Goal: Task Accomplishment & Management: Complete application form

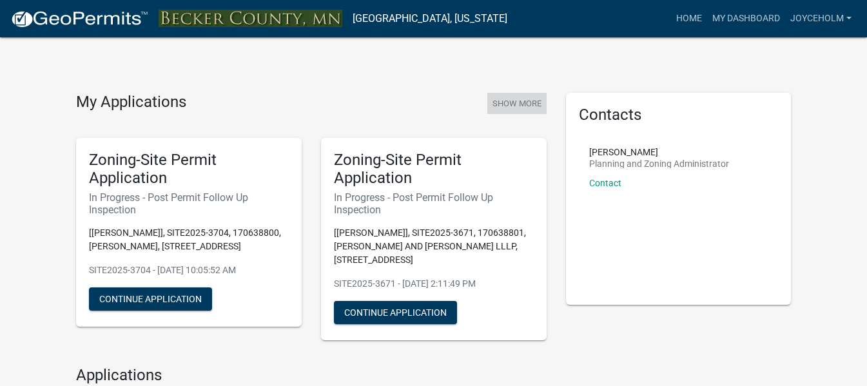
click at [514, 101] on button "Show More" at bounding box center [516, 103] width 59 height 21
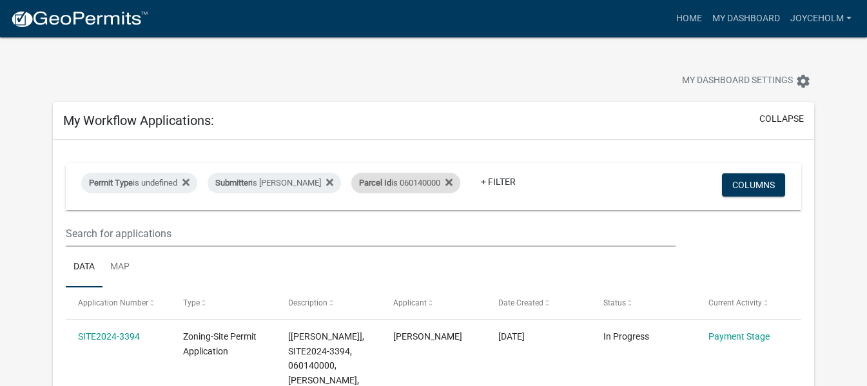
click at [365, 183] on span "Parcel Id" at bounding box center [375, 183] width 32 height 10
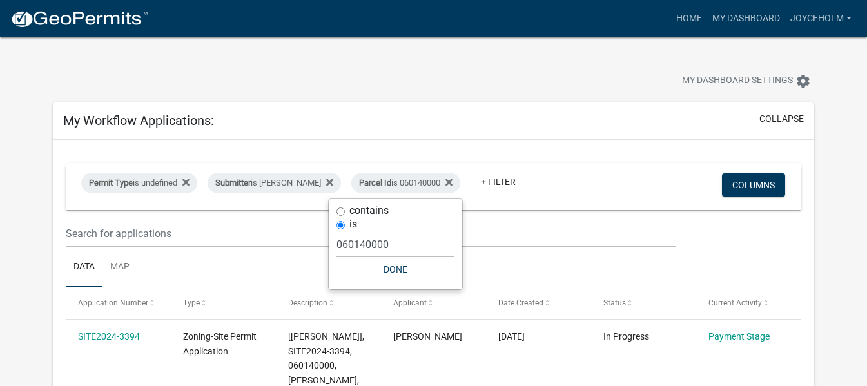
click at [360, 214] on label "contains" at bounding box center [368, 211] width 39 height 10
click at [345, 214] on input "contains" at bounding box center [340, 212] width 8 height 8
radio input "true"
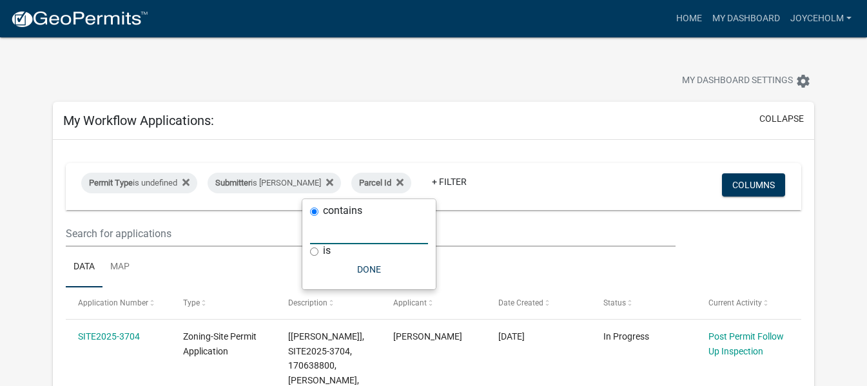
click at [348, 237] on input "text" at bounding box center [369, 231] width 118 height 26
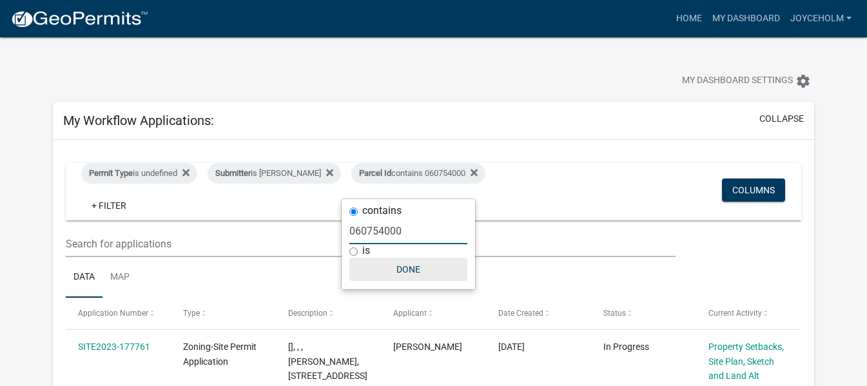
type input "060754000"
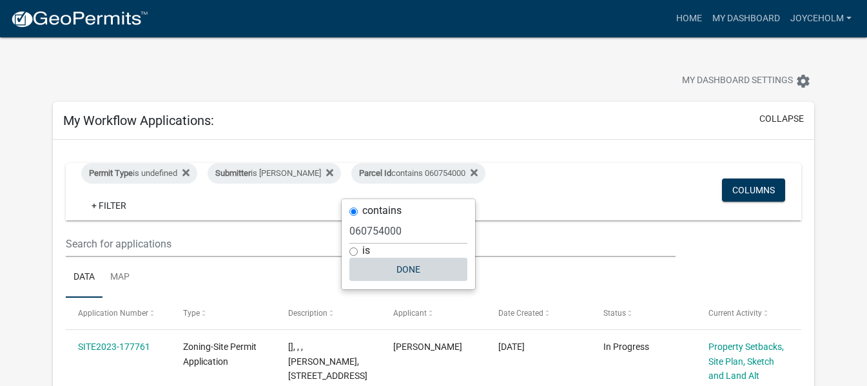
click at [420, 269] on button "Done" at bounding box center [408, 269] width 118 height 23
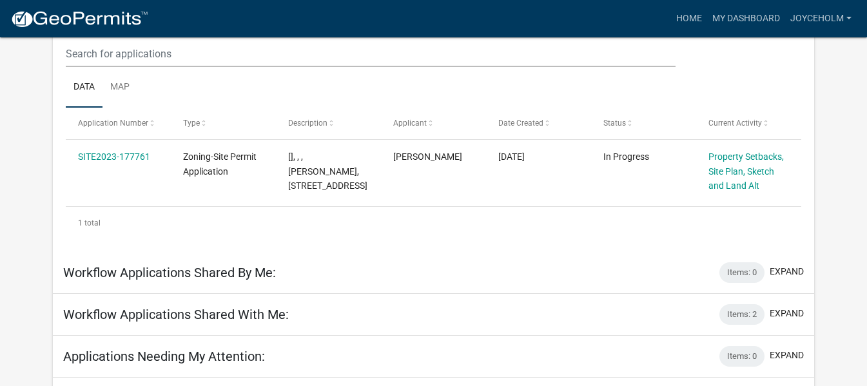
scroll to position [193, 0]
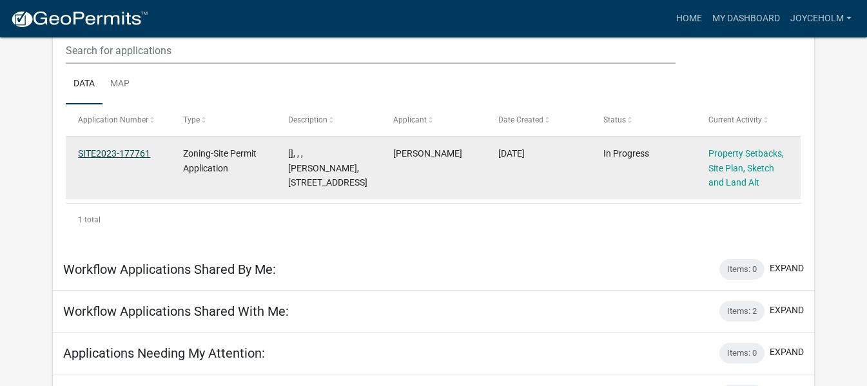
click at [119, 148] on link "SITE2023-177761" at bounding box center [114, 153] width 72 height 10
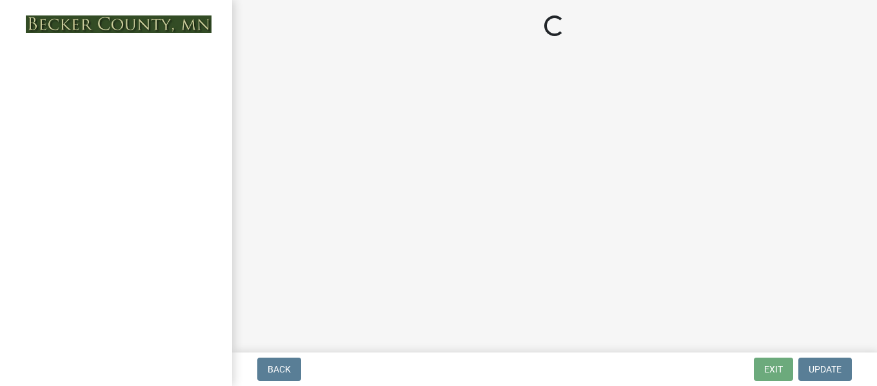
select select "7b13c63f-e699-4112-b373-98fbd28ec536"
select select "72aa7f8a-3d0d-4033-a0bc-c9a2c343b83f"
select select "b56a4575-9846-47cf-8067-c59a4853da22"
select select "12f785fb-c378-4b18-841c-21c73dc99083"
select select "e8ab2dc3-aa3f-46f3-9b4a-37eb25ad84af"
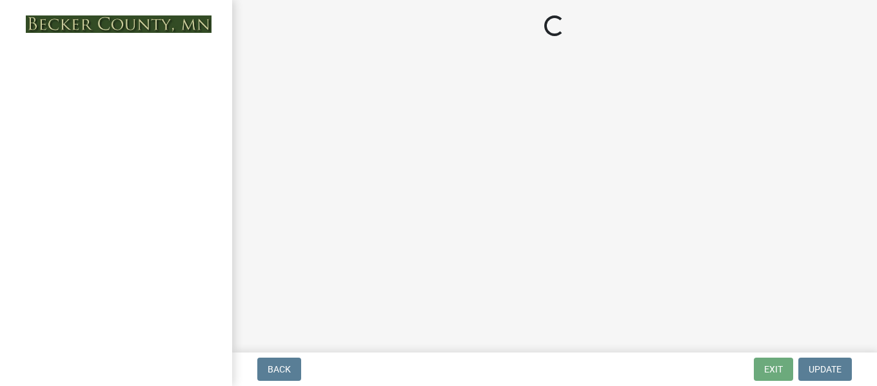
select select "27b2a8b4-abf6-463e-8c0c-7c5d2b4fe26f"
select select "5ad4ab64-b44e-481c-9000-9e5907aa74e1"
select select "3ef6ed64-418f-4dfa-9020-48b6b52c6910"
select select "c8b8ea71-7088-4e87-a493-7bc88cc2835b"
select select "133211ff-91ce-4a0a-9235-b48a7e2069a0"
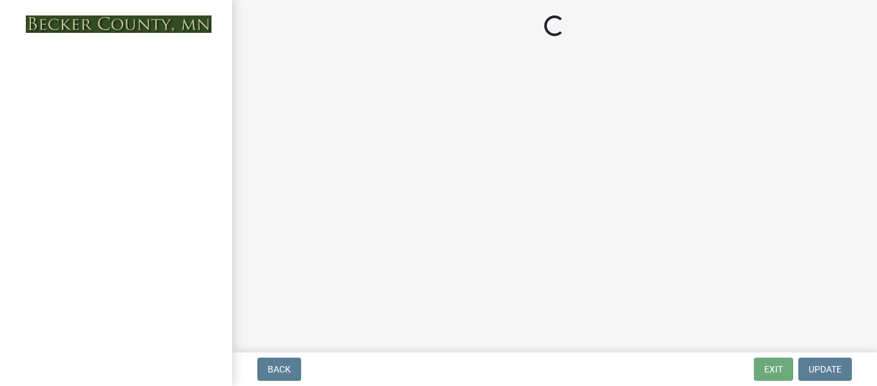
select select "19d13e65-c93d-443e-910a-7a17299544cc"
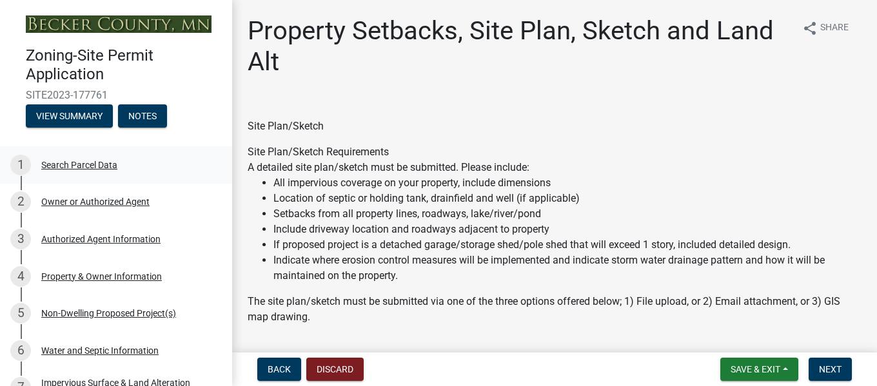
click at [71, 168] on div "Search Parcel Data" at bounding box center [79, 164] width 76 height 9
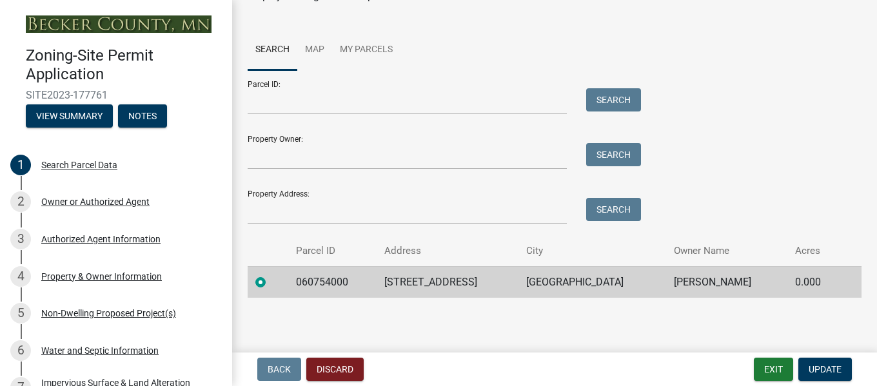
scroll to position [79, 0]
click at [90, 197] on div "Owner or Authorized Agent" at bounding box center [95, 201] width 108 height 9
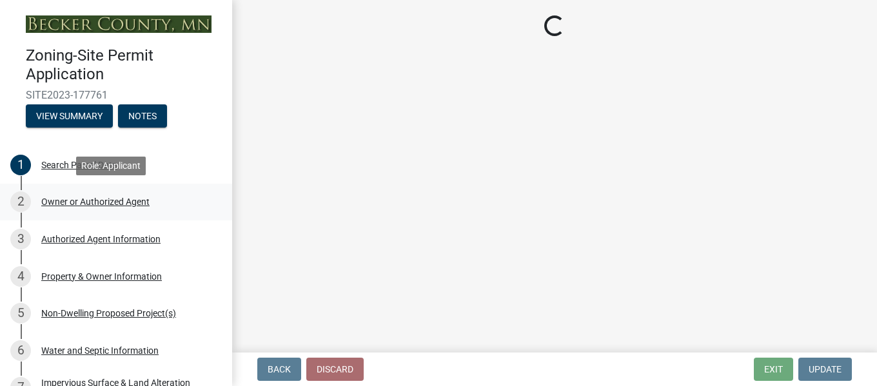
scroll to position [0, 0]
select select "059d621c-7166-4fbc-97da-2eca626821a9"
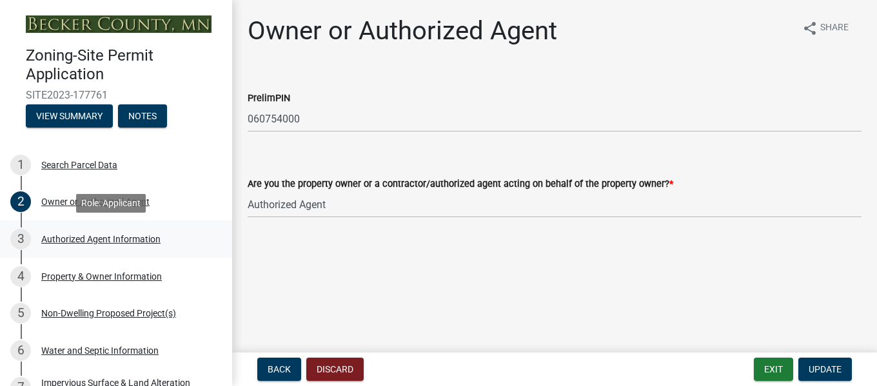
click at [84, 237] on div "Authorized Agent Information" at bounding box center [100, 239] width 119 height 9
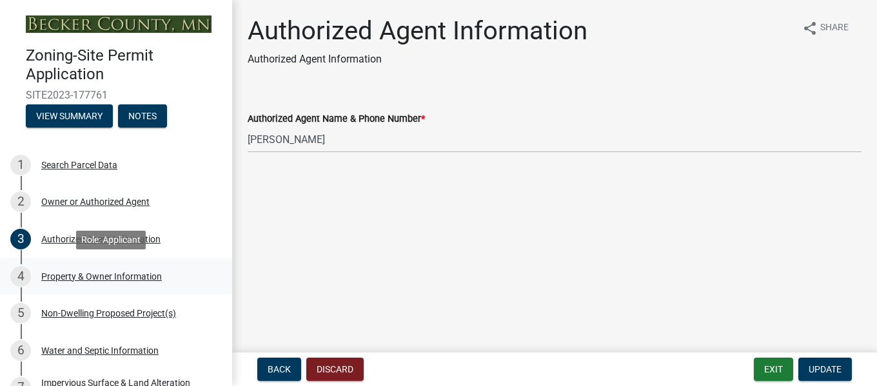
click at [83, 276] on div "Property & Owner Information" at bounding box center [101, 276] width 121 height 9
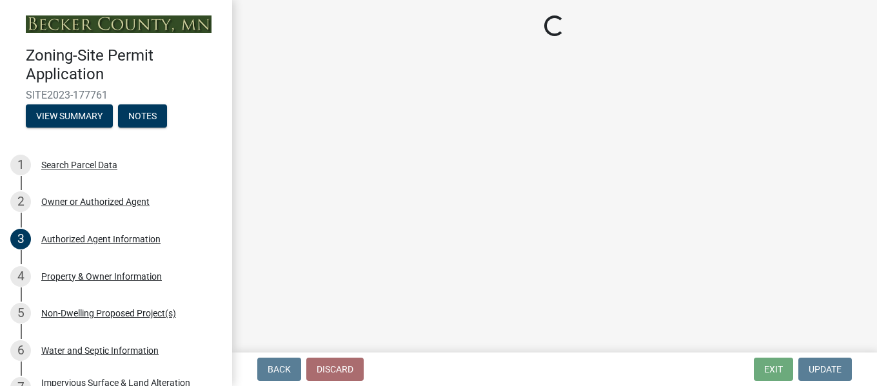
select select "2da4ad59-79e4-4897-a878-b9bb9cb10a27"
select select "951686c9-9b01-4b62-9d6a-ea2b084c9c47"
select select "fcf6d223-6c57-4dc5-b63a-a94704169022"
select select "5a5634ed-f11e-4c7b-90e1-096e6cfd17b9"
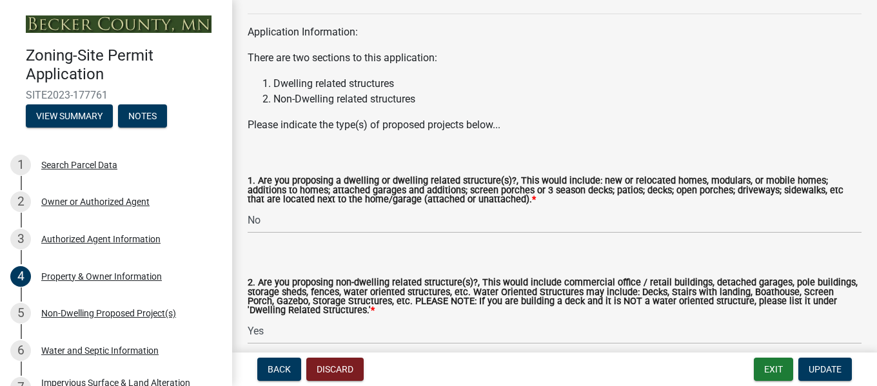
scroll to position [1420, 0]
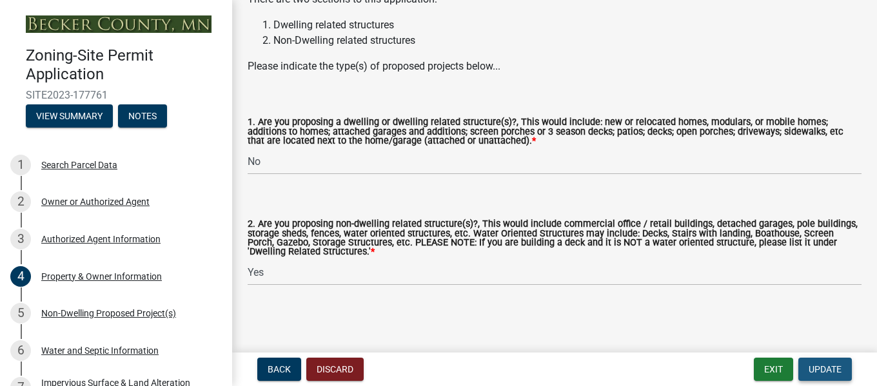
click at [814, 371] on span "Update" at bounding box center [824, 369] width 33 height 10
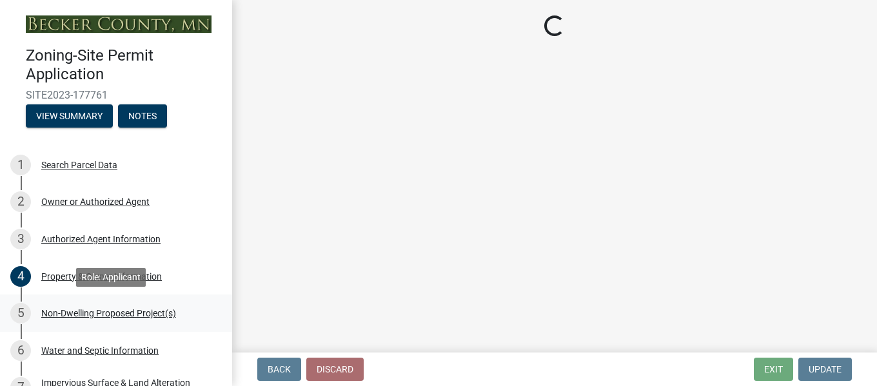
select select "7b13c63f-e699-4112-b373-98fbd28ec536"
select select "72aa7f8a-3d0d-4033-a0bc-c9a2c343b83f"
select select "b56a4575-9846-47cf-8067-c59a4853da22"
select select "12f785fb-c378-4b18-841c-21c73dc99083"
select select "e8ab2dc3-aa3f-46f3-9b4a-37eb25ad84af"
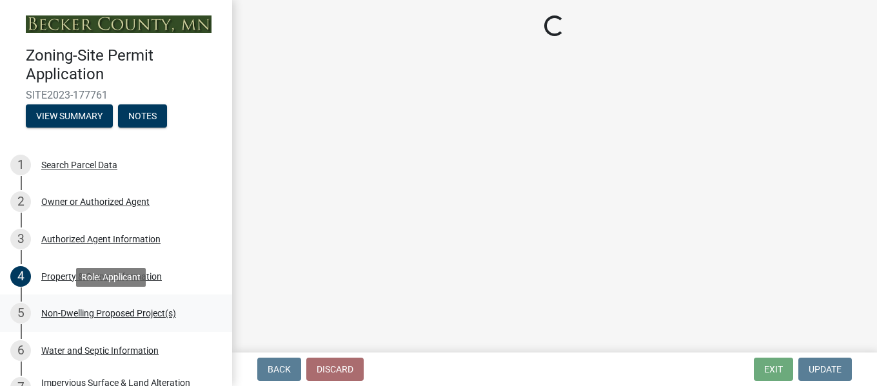
select select "27b2a8b4-abf6-463e-8c0c-7c5d2b4fe26f"
select select "5ad4ab64-b44e-481c-9000-9e5907aa74e1"
select select "3ef6ed64-418f-4dfa-9020-48b6b52c6910"
select select "c8b8ea71-7088-4e87-a493-7bc88cc2835b"
select select "133211ff-91ce-4a0a-9235-b48a7e2069a0"
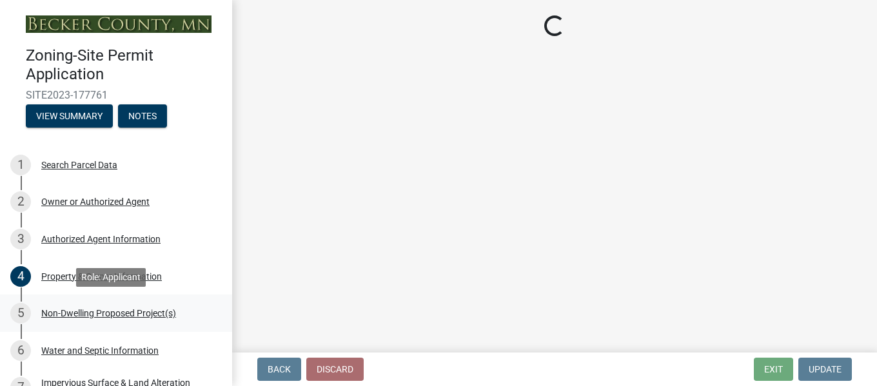
select select "19d13e65-c93d-443e-910a-7a17299544cc"
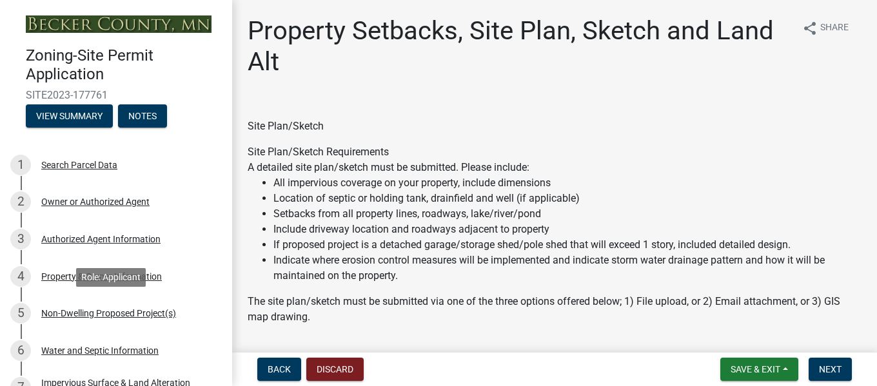
click at [94, 315] on div "Non-Dwelling Proposed Project(s)" at bounding box center [108, 313] width 135 height 9
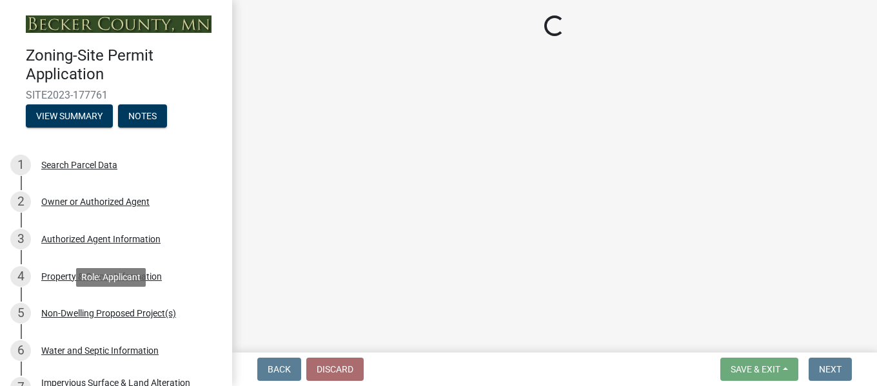
select select "273652f8-2357-47c0-90cc-77e373caeeb7"
select select "daac2c89-d8a7-4f2a-84c0-01e0d14a9480"
select select "c901b724-8e9a-499b-811d-f72064c7192a"
select select "2f5256da-032f-4d83-a987-757f6ff4d08a"
select select "631cb132-8247-428e-8497-89422107eaf4"
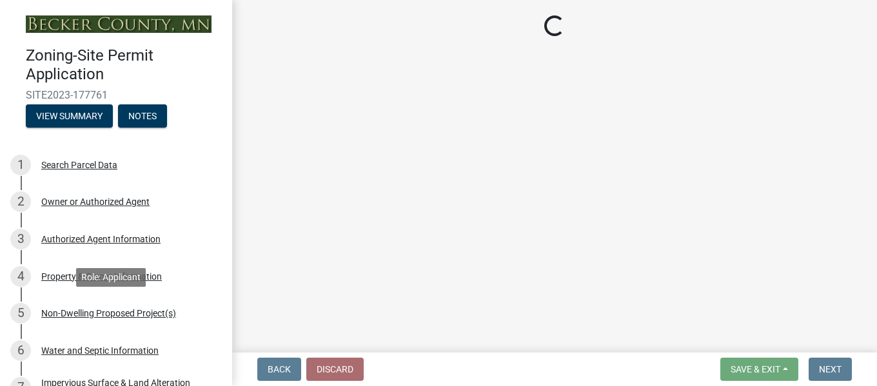
select select "00898f61-7ba8-49f3-9ca7-7e396e8a7c45"
select select "3526a977-e5c0-413b-9aee-5386825caf5f"
select select "0b95150f-8a95-4167-ad09-740df48873bc"
select select "a9a8393f-3c28-47b8-b6d9-84c94641c3fc"
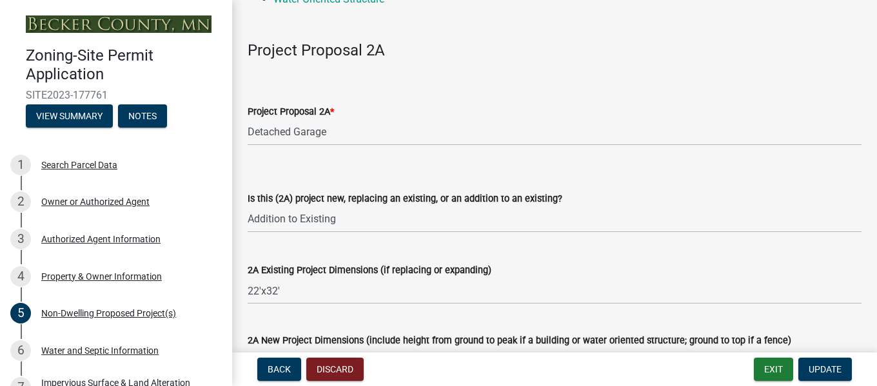
scroll to position [193, 0]
click at [299, 124] on select "Select Item... N/A Commercial Office/Retail Building Detached Garage Pole Build…" at bounding box center [555, 133] width 614 height 26
click at [497, 82] on div "Project Proposal 2A * Select Item... N/A Commercial Office/Retail Building Deta…" at bounding box center [555, 108] width 614 height 75
click at [298, 219] on select "Select Item... New to Property (new or used structure) Relocating/moving existi…" at bounding box center [555, 220] width 614 height 26
click at [248, 207] on select "Select Item... New to Property (new or used structure) Relocating/moving existi…" at bounding box center [555, 220] width 614 height 26
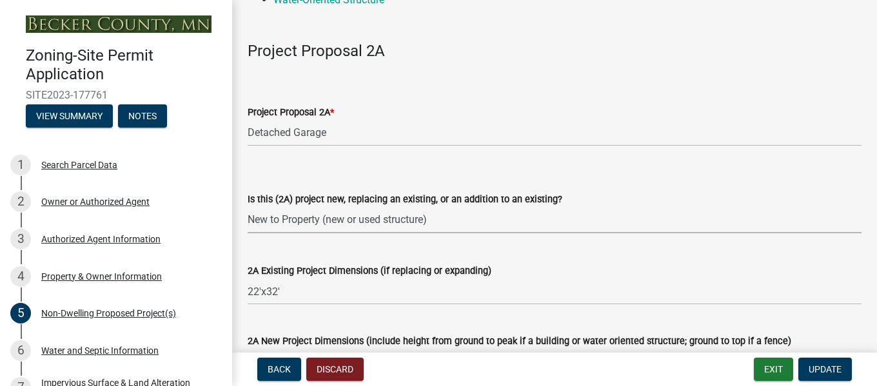
select select "3a2d96d3-fd69-4ed9-bae4-7a5aa03a7e58"
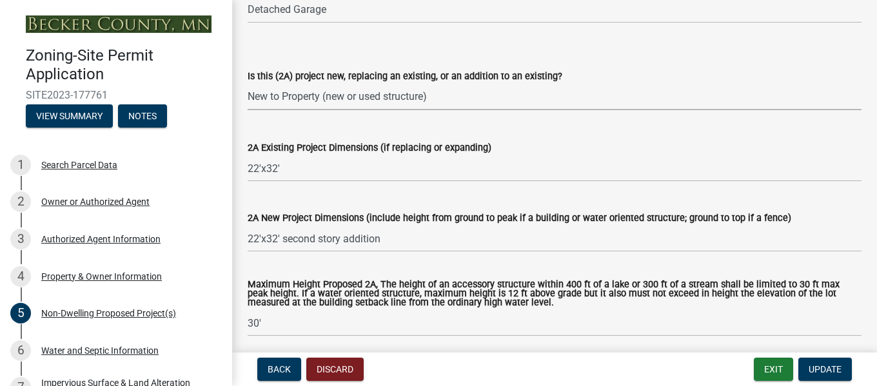
scroll to position [322, 0]
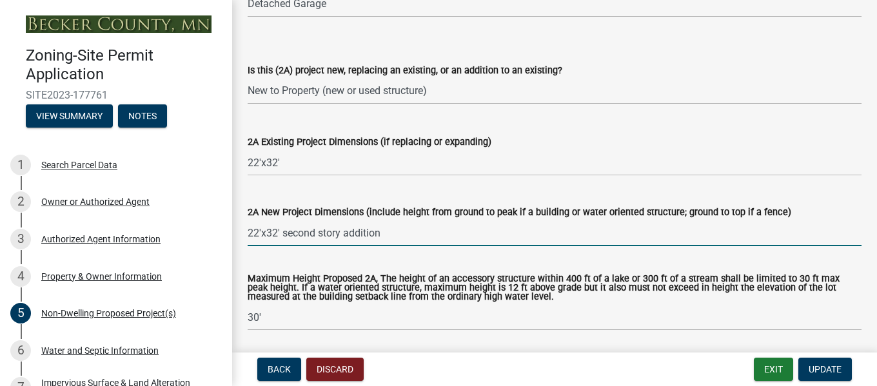
drag, startPoint x: 382, startPoint y: 231, endPoint x: 233, endPoint y: 238, distance: 149.7
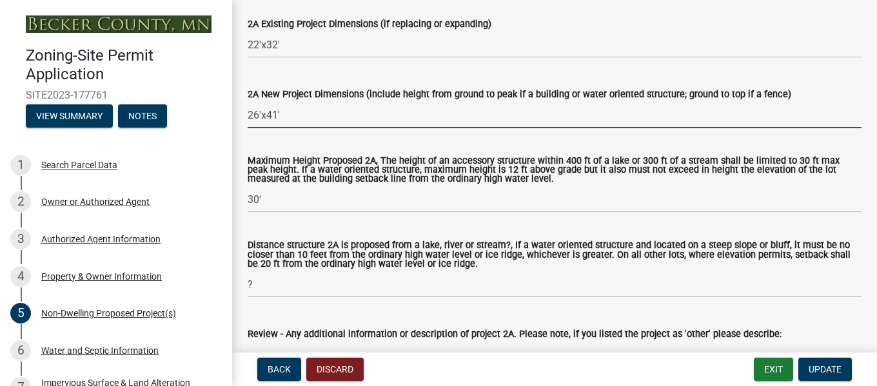
scroll to position [451, 0]
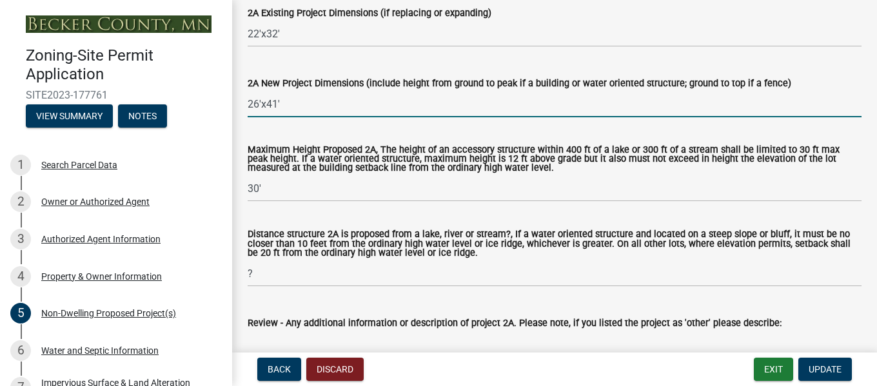
type input "26'x41'"
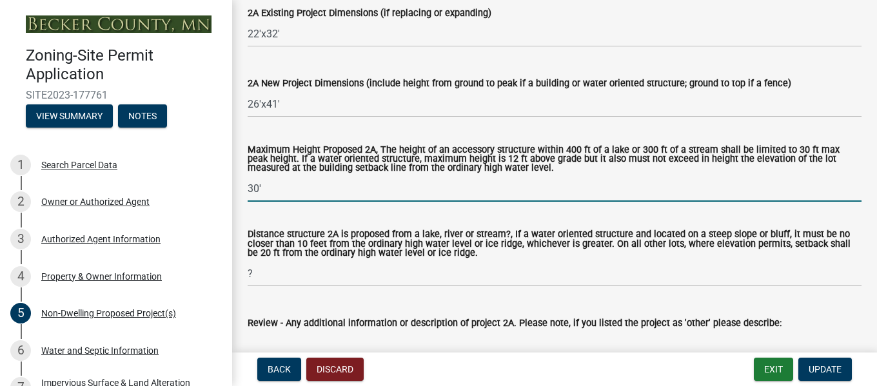
click at [277, 190] on input "30'" at bounding box center [555, 188] width 614 height 26
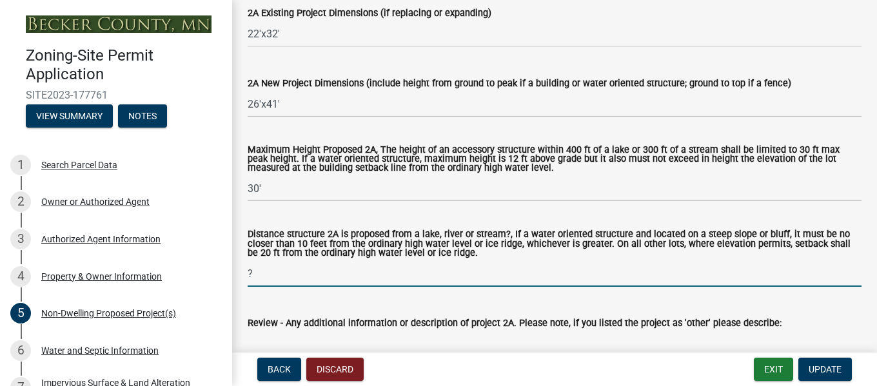
click at [261, 276] on input "?" at bounding box center [555, 273] width 614 height 26
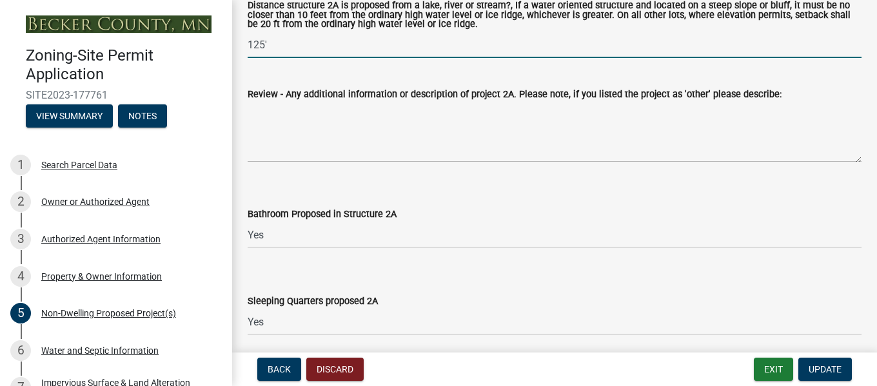
scroll to position [709, 0]
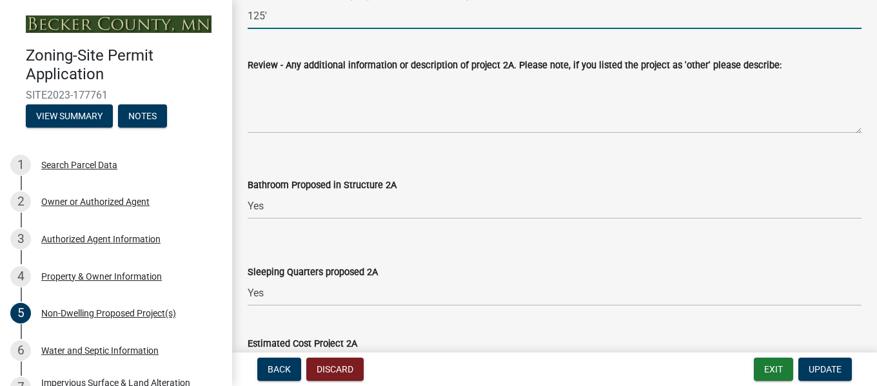
type input "125'"
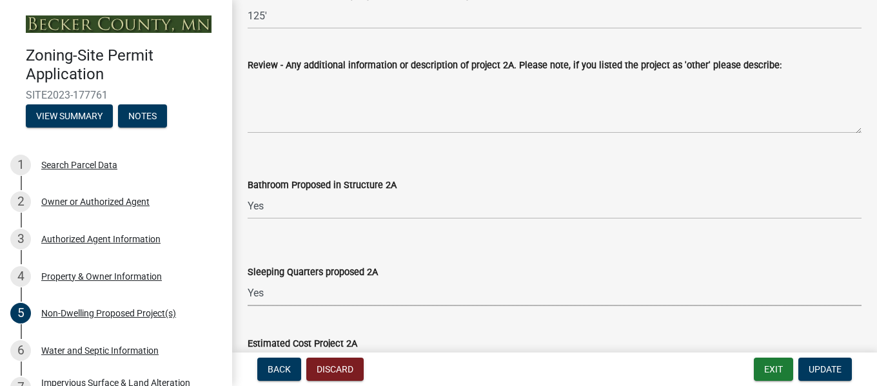
click at [266, 298] on select "Select Item... N/A Yes No" at bounding box center [555, 293] width 614 height 26
click at [248, 281] on select "Select Item... N/A Yes No" at bounding box center [555, 293] width 614 height 26
select select "d5258256-81e9-4688-bc84-b01445ee29b6"
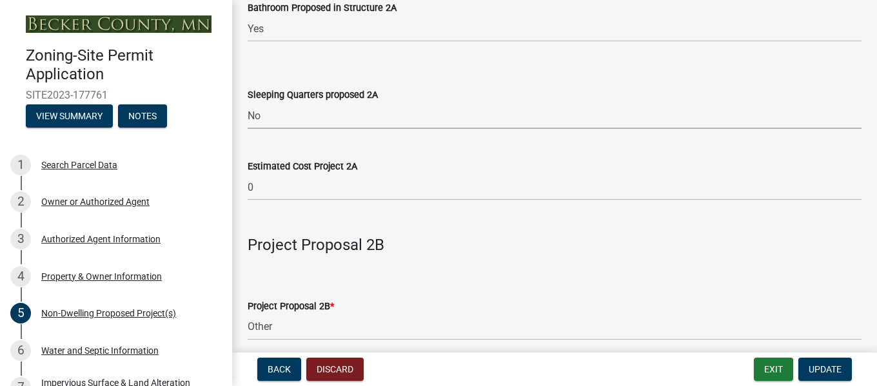
scroll to position [902, 0]
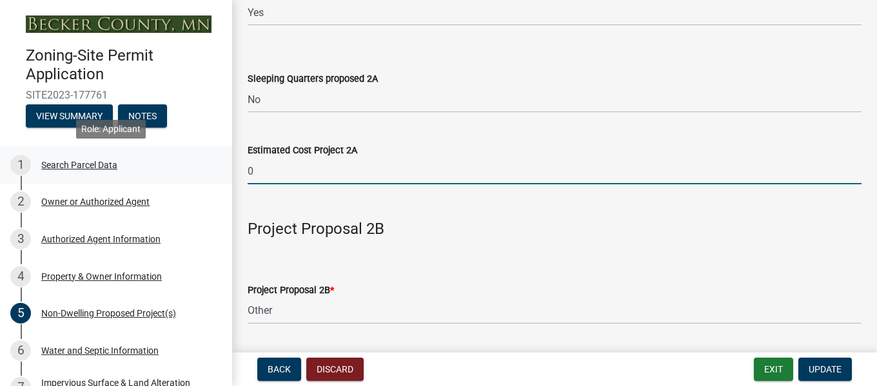
drag, startPoint x: 262, startPoint y: 171, endPoint x: 175, endPoint y: 171, distance: 87.0
click at [175, 171] on div "Zoning-Site Permit Application SITE2023-177761 View Summary Notes 1 Search Parc…" at bounding box center [438, 193] width 877 height 386
type input "85000"
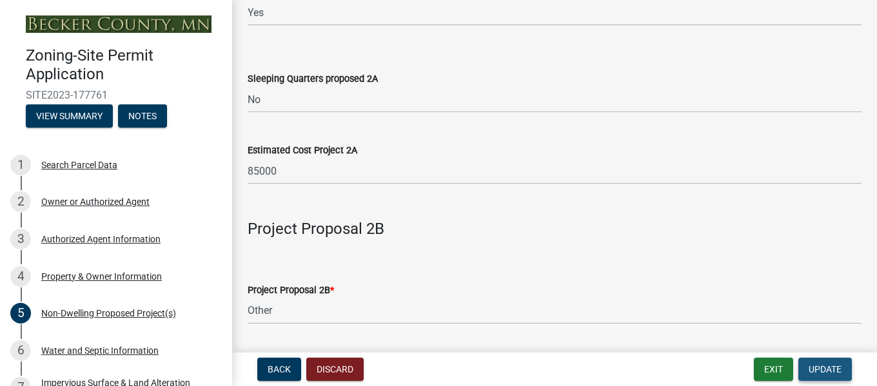
click at [815, 370] on span "Update" at bounding box center [824, 369] width 33 height 10
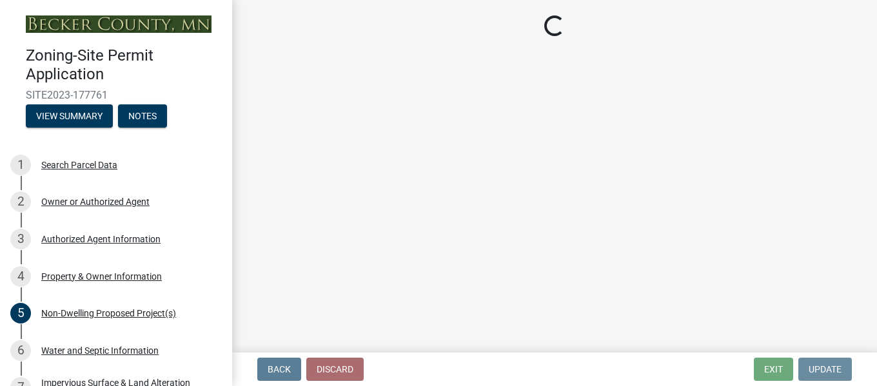
scroll to position [0, 0]
select select "7b13c63f-e699-4112-b373-98fbd28ec536"
select select "72aa7f8a-3d0d-4033-a0bc-c9a2c343b83f"
select select "b56a4575-9846-47cf-8067-c59a4853da22"
select select "12f785fb-c378-4b18-841c-21c73dc99083"
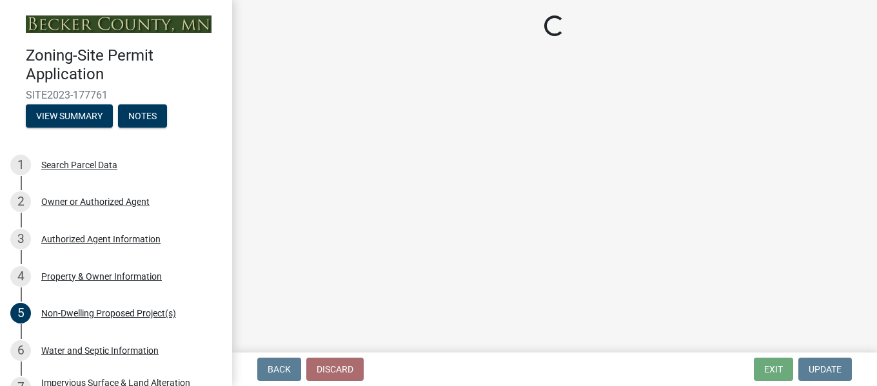
select select "e8ab2dc3-aa3f-46f3-9b4a-37eb25ad84af"
select select "27b2a8b4-abf6-463e-8c0c-7c5d2b4fe26f"
select select "5ad4ab64-b44e-481c-9000-9e5907aa74e1"
select select "3ef6ed64-418f-4dfa-9020-48b6b52c6910"
select select "c8b8ea71-7088-4e87-a493-7bc88cc2835b"
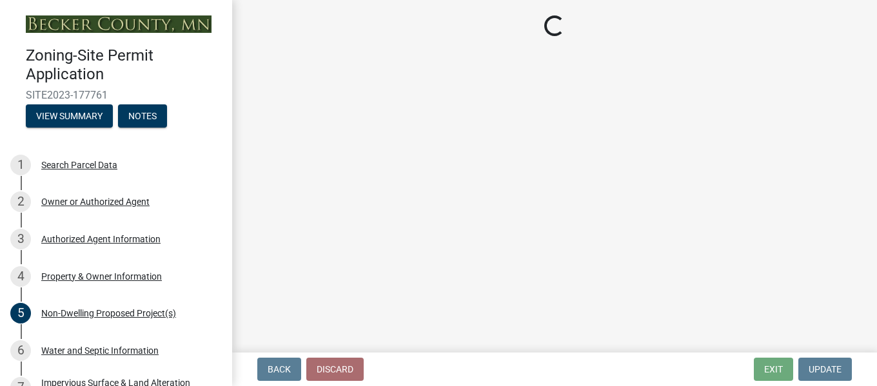
select select "133211ff-91ce-4a0a-9235-b48a7e2069a0"
select select "19d13e65-c93d-443e-910a-7a17299544cc"
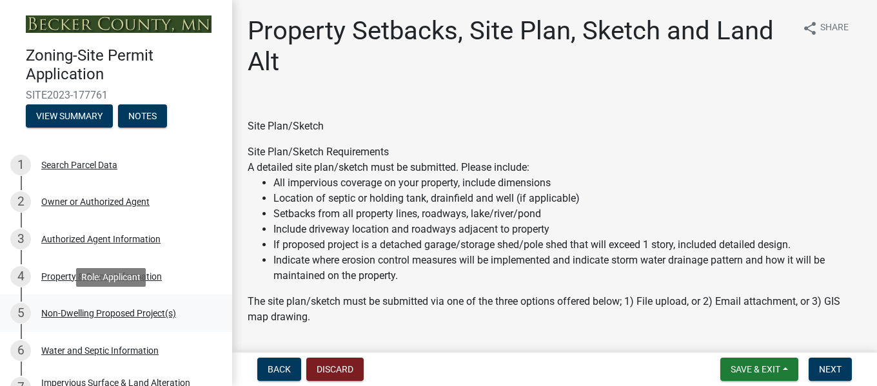
click at [91, 312] on div "Non-Dwelling Proposed Project(s)" at bounding box center [108, 313] width 135 height 9
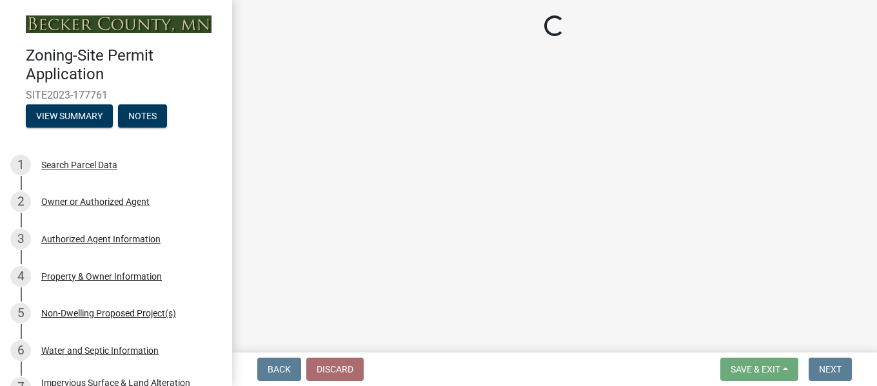
select select "273652f8-2357-47c0-90cc-77e373caeeb7"
select select "3a2d96d3-fd69-4ed9-bae4-7a5aa03a7e58"
select select "c901b724-8e9a-499b-811d-f72064c7192a"
select select "d5258256-81e9-4688-bc84-b01445ee29b6"
select select "631cb132-8247-428e-8497-89422107eaf4"
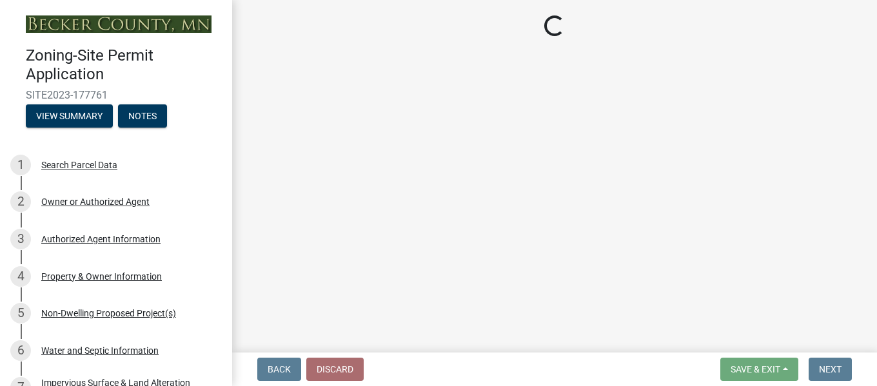
select select "00898f61-7ba8-49f3-9ca7-7e396e8a7c45"
select select "3526a977-e5c0-413b-9aee-5386825caf5f"
select select "0b95150f-8a95-4167-ad09-740df48873bc"
select select "a9a8393f-3c28-47b8-b6d9-84c94641c3fc"
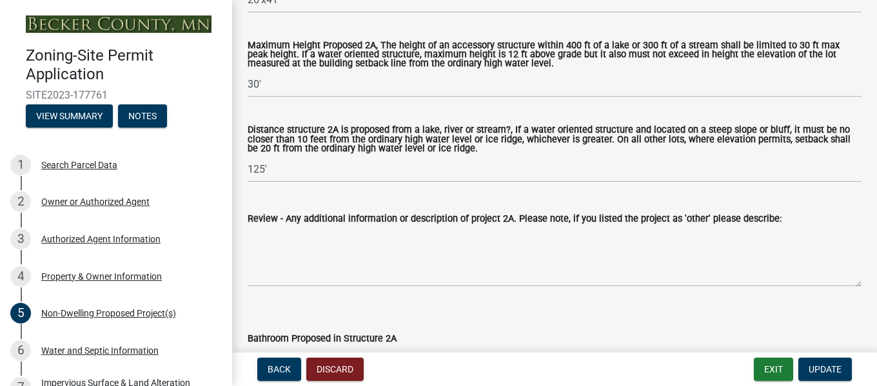
scroll to position [580, 0]
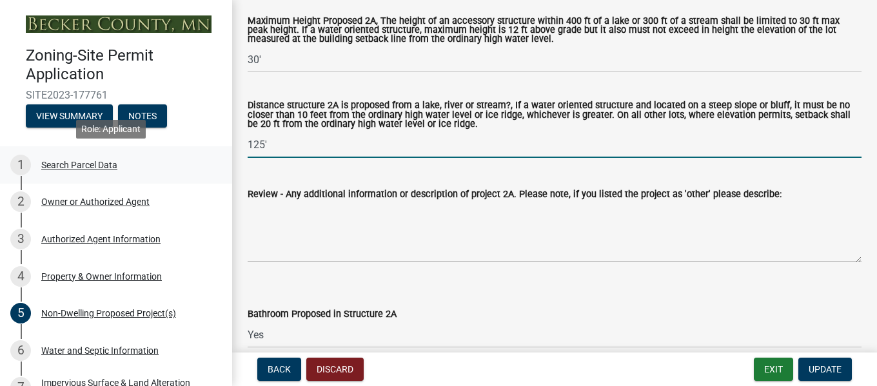
drag, startPoint x: 274, startPoint y: 145, endPoint x: 148, endPoint y: 148, distance: 125.7
click at [148, 148] on div "Zoning-Site Permit Application SITE2023-177761 View Summary Notes 1 Search Parc…" at bounding box center [438, 193] width 877 height 386
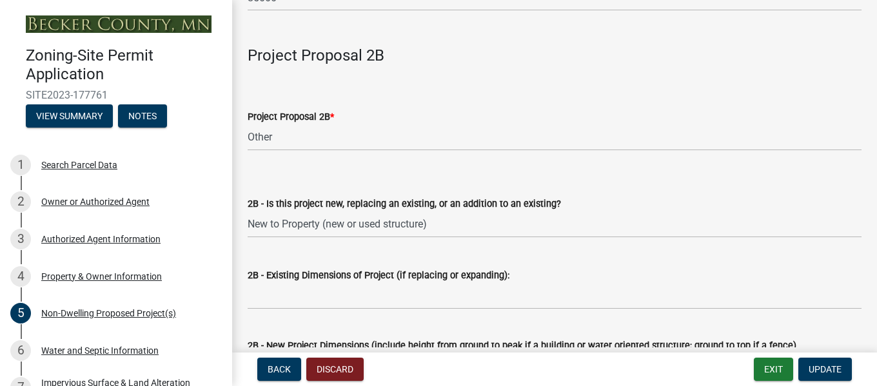
scroll to position [1096, 0]
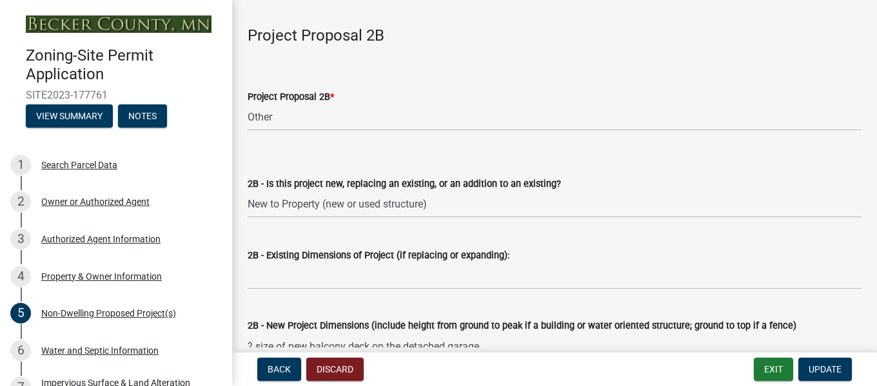
type input "116'"
click at [339, 204] on select "Select Item... New to Property (new or used structure) Relocating/moving existi…" at bounding box center [555, 204] width 614 height 26
click at [663, 51] on wm-data-entity-input "Project Proposal 2B" at bounding box center [555, 29] width 614 height 53
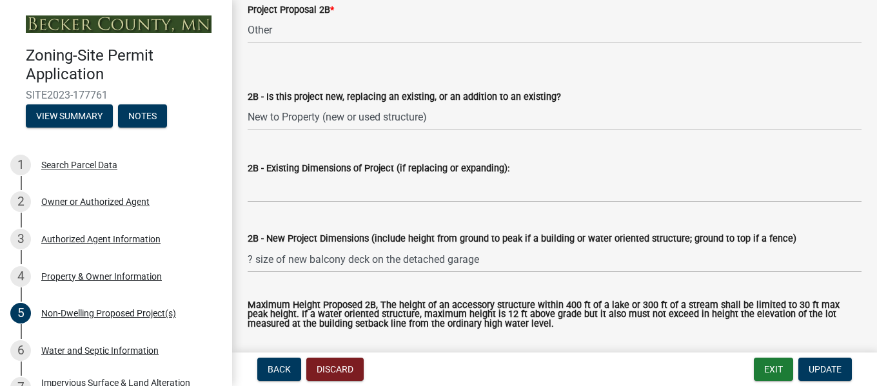
scroll to position [1225, 0]
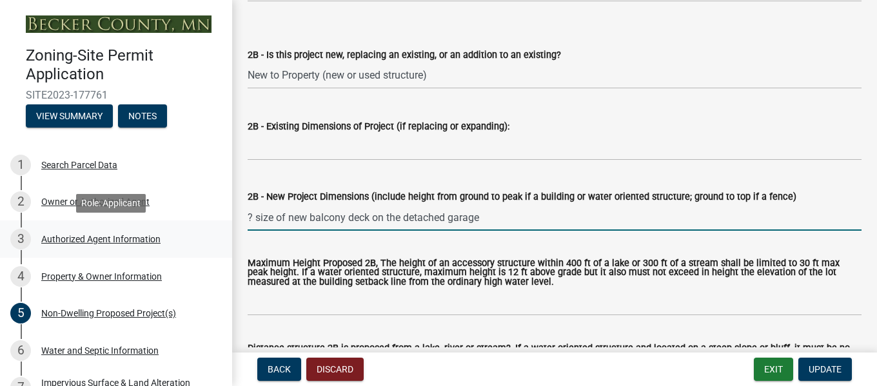
drag, startPoint x: 306, startPoint y: 220, endPoint x: 216, endPoint y: 220, distance: 89.6
click at [216, 220] on div "Zoning-Site Permit Application SITE2023-177761 View Summary Notes 1 Search Parc…" at bounding box center [438, 193] width 877 height 386
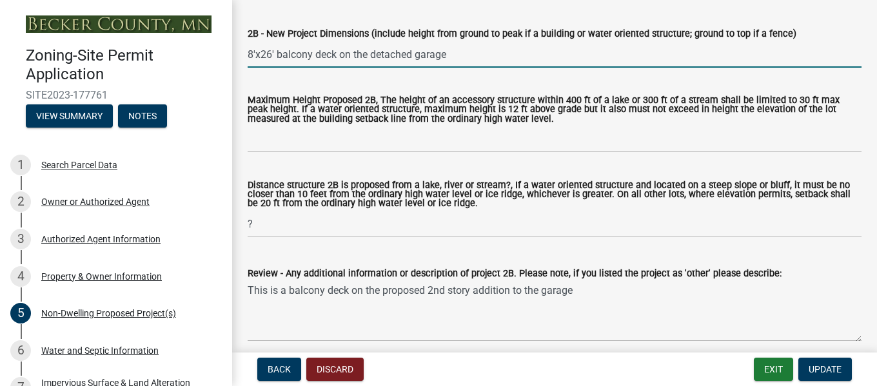
scroll to position [1418, 0]
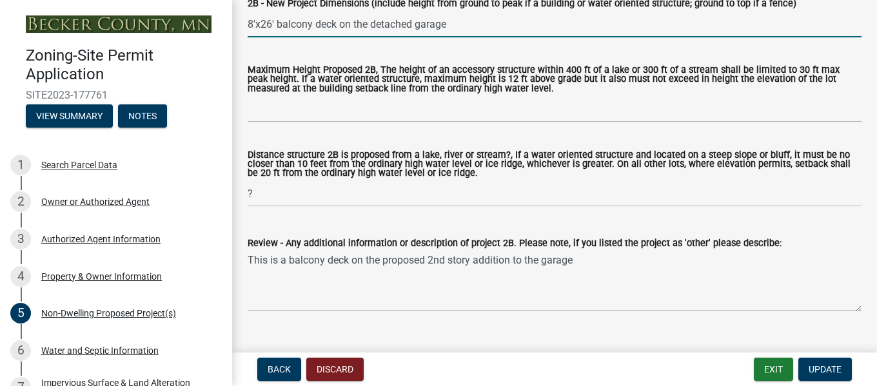
type input "8'x26' balcony deck on the detached garage"
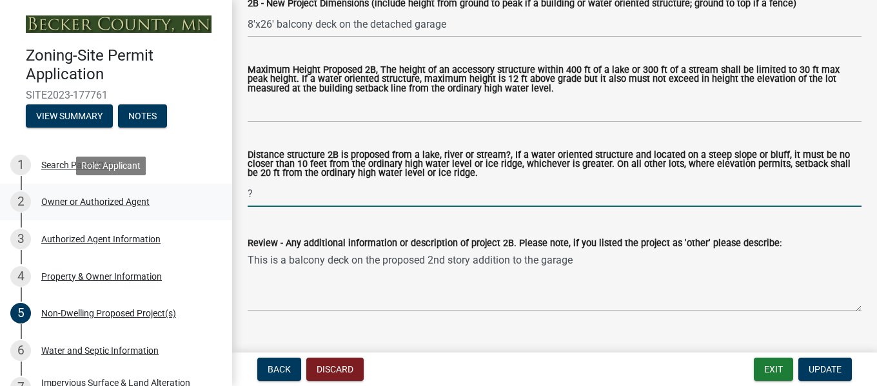
drag, startPoint x: 263, startPoint y: 199, endPoint x: 214, endPoint y: 205, distance: 49.4
click at [214, 205] on div "Zoning-Site Permit Application SITE2023-177761 View Summary Notes 1 Search Parc…" at bounding box center [438, 193] width 877 height 386
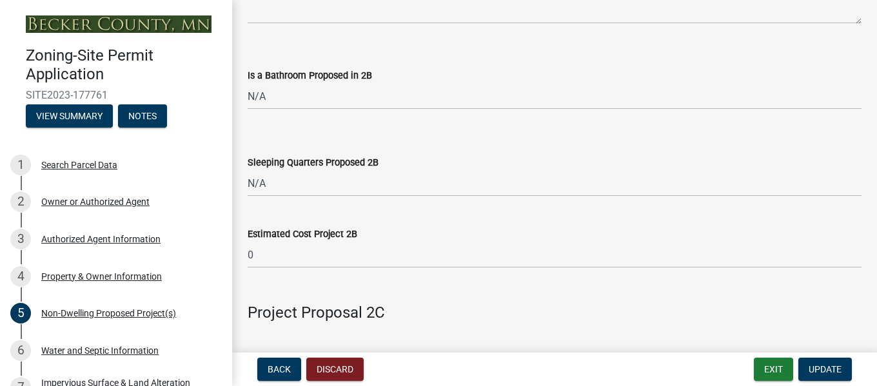
scroll to position [1740, 0]
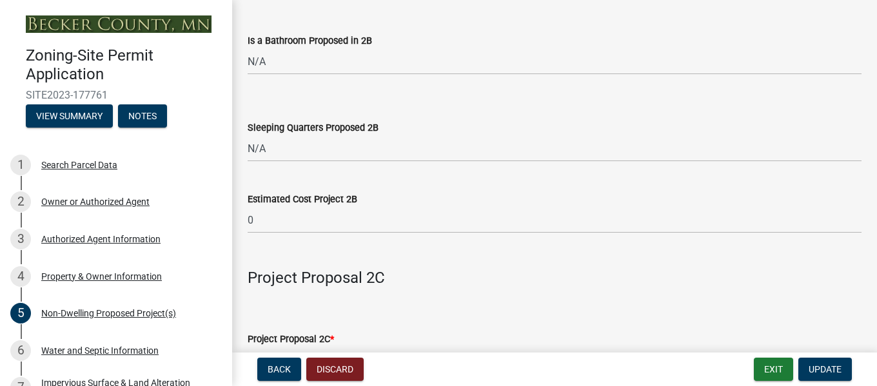
type input "108'"
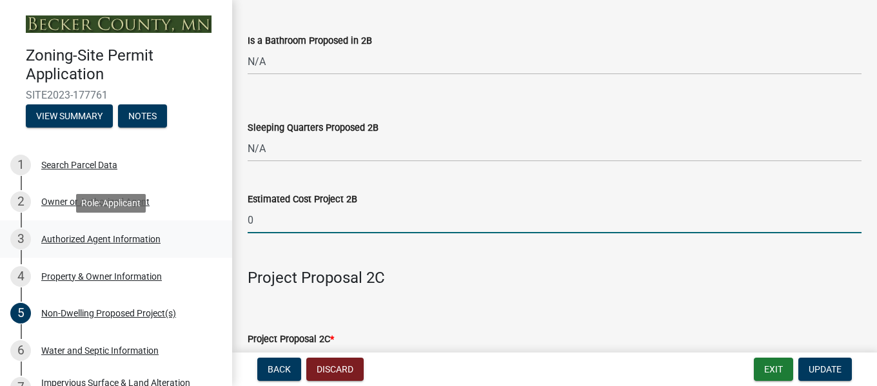
drag, startPoint x: 271, startPoint y: 225, endPoint x: 195, endPoint y: 236, distance: 76.8
click at [195, 236] on div "Zoning-Site Permit Application SITE2023-177761 View Summary Notes 1 Search Parc…" at bounding box center [438, 193] width 877 height 386
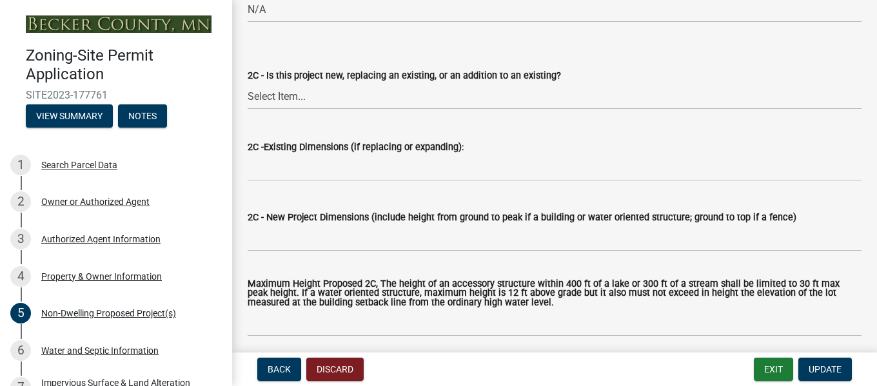
scroll to position [2127, 0]
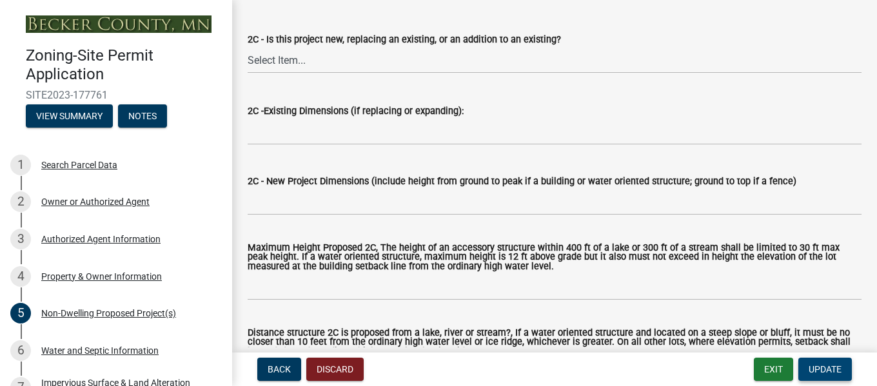
type input "4200"
click at [817, 364] on span "Update" at bounding box center [824, 369] width 33 height 10
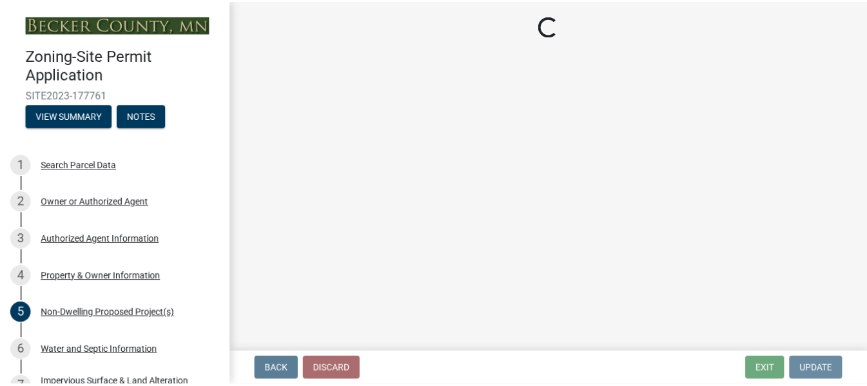
scroll to position [0, 0]
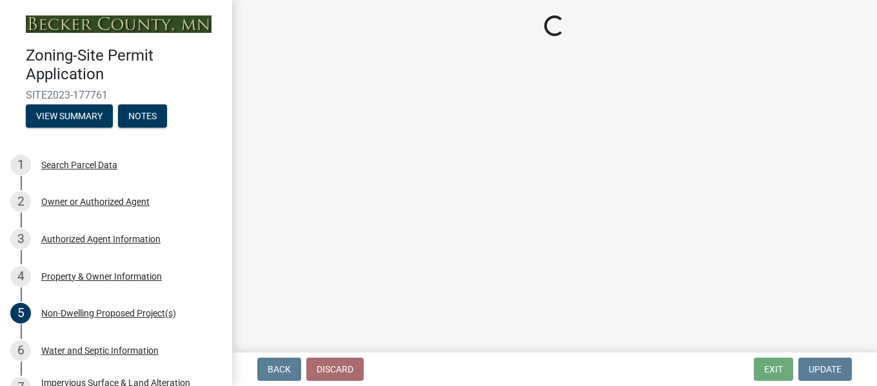
select select "7b13c63f-e699-4112-b373-98fbd28ec536"
select select "72aa7f8a-3d0d-4033-a0bc-c9a2c343b83f"
select select "b56a4575-9846-47cf-8067-c59a4853da22"
select select "12f785fb-c378-4b18-841c-21c73dc99083"
select select "e8ab2dc3-aa3f-46f3-9b4a-37eb25ad84af"
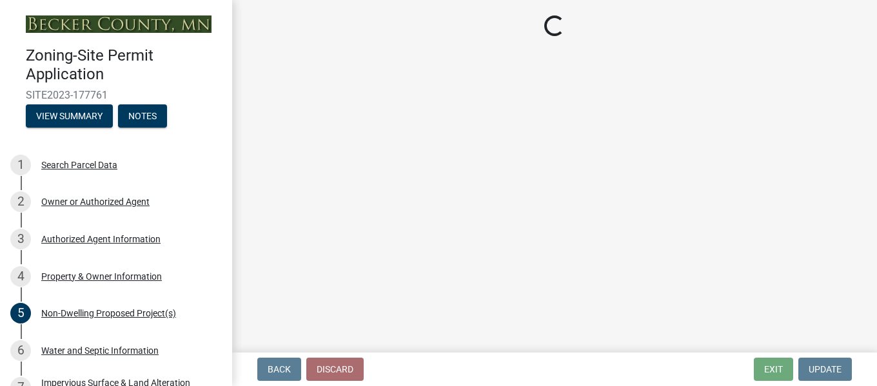
select select "27b2a8b4-abf6-463e-8c0c-7c5d2b4fe26f"
select select "5ad4ab64-b44e-481c-9000-9e5907aa74e1"
select select "3ef6ed64-418f-4dfa-9020-48b6b52c6910"
select select "c8b8ea71-7088-4e87-a493-7bc88cc2835b"
select select "133211ff-91ce-4a0a-9235-b48a7e2069a0"
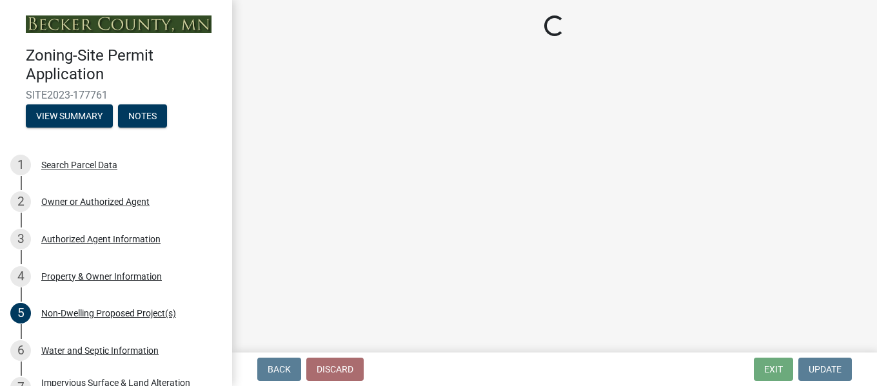
select select "19d13e65-c93d-443e-910a-7a17299544cc"
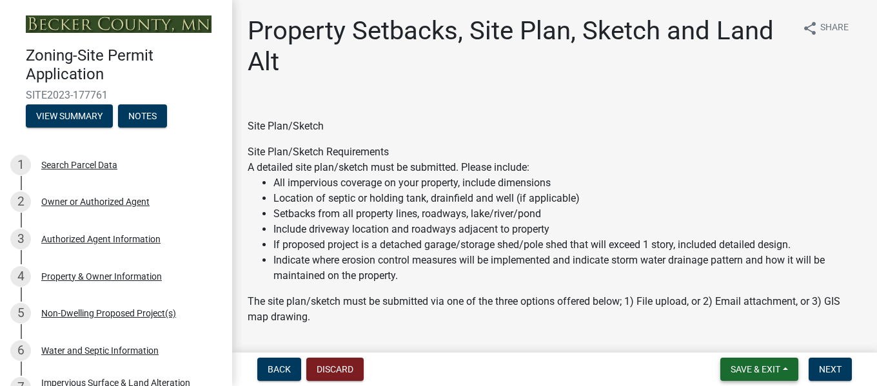
click at [750, 375] on button "Save & Exit" at bounding box center [759, 369] width 78 height 23
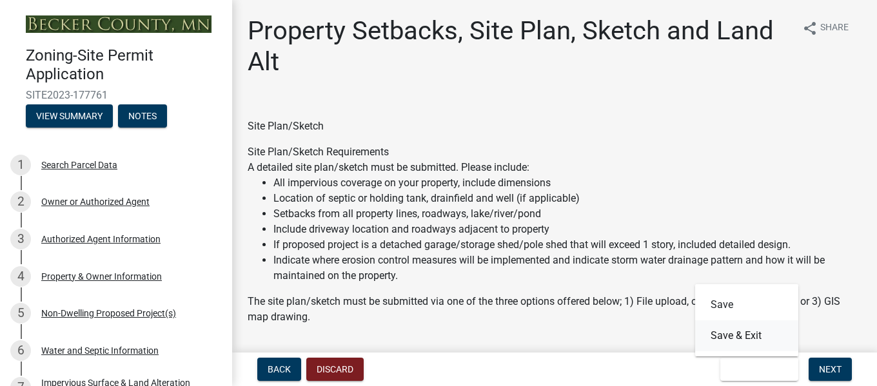
click at [733, 336] on button "Save & Exit" at bounding box center [746, 335] width 103 height 31
